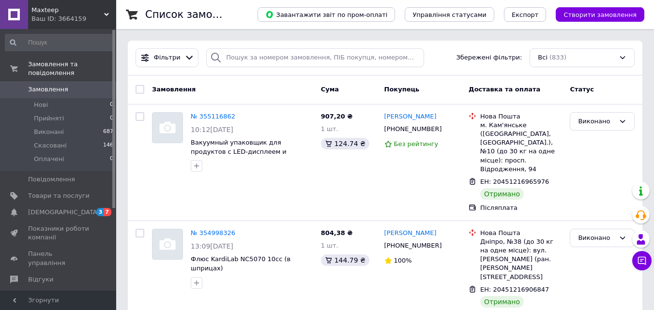
click at [30, 81] on link "Замовлення 0" at bounding box center [59, 89] width 119 height 16
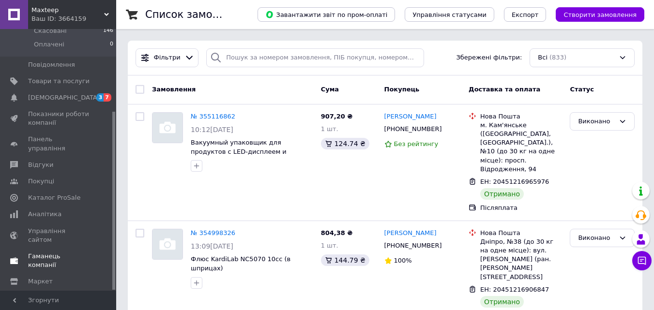
scroll to position [120, 0]
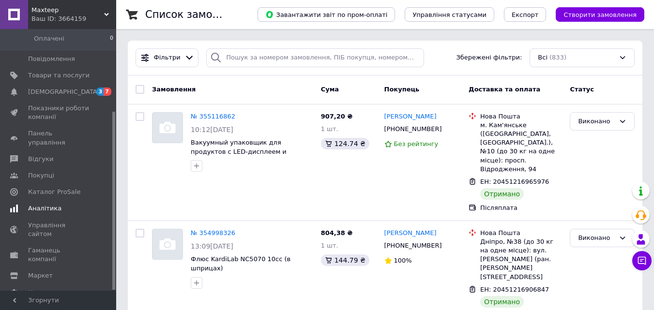
click at [37, 204] on span "Аналітика" at bounding box center [44, 208] width 33 height 9
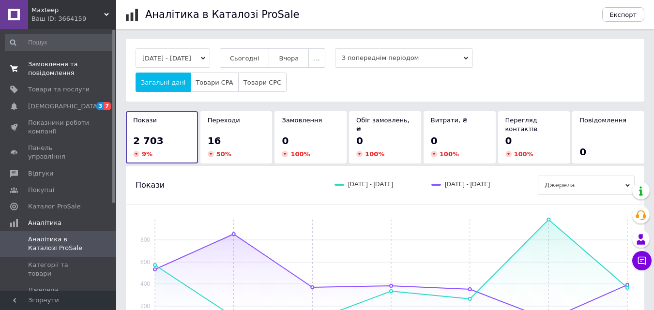
click at [59, 75] on span "Замовлення та повідомлення" at bounding box center [58, 68] width 61 height 17
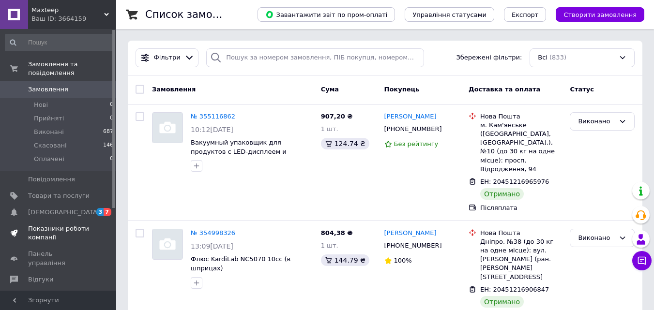
click at [71, 224] on span "Показники роботи компанії" at bounding box center [58, 232] width 61 height 17
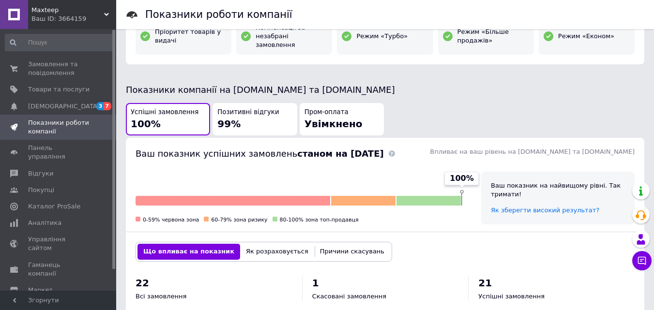
scroll to position [339, 0]
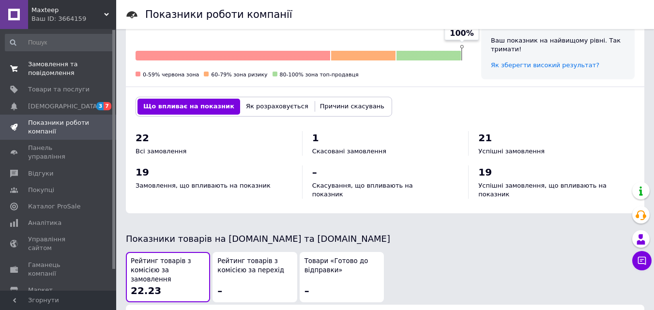
click at [54, 63] on span "Замовлення та повідомлення" at bounding box center [58, 68] width 61 height 17
